Goal: Navigation & Orientation: Go to known website

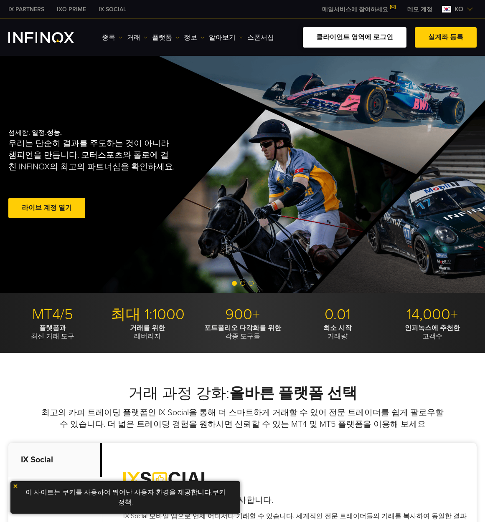
click at [376, 37] on link "클라이언트 영역에 로그인" at bounding box center [355, 37] width 104 height 20
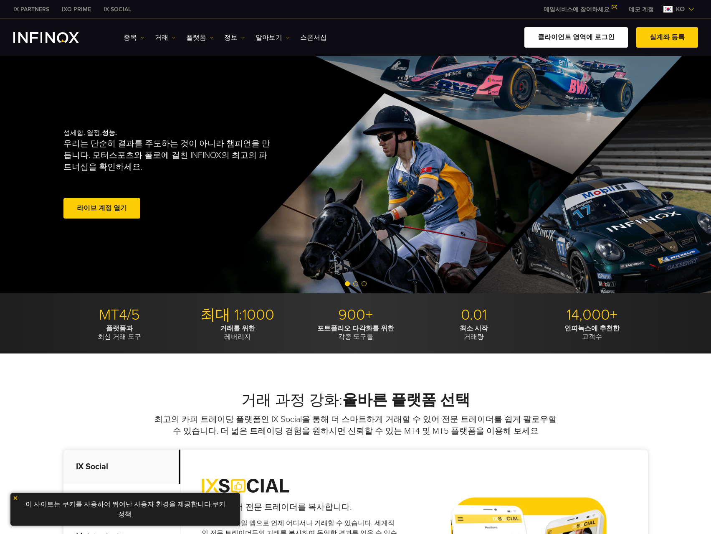
click at [596, 45] on link "클라이언트 영역에 로그인" at bounding box center [576, 37] width 104 height 20
